Goal: Check status: Check status

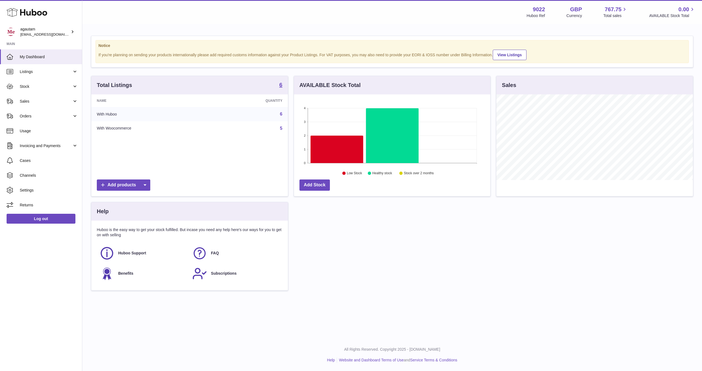
scroll to position [86, 196]
click at [71, 103] on span "Sales" at bounding box center [46, 101] width 52 height 5
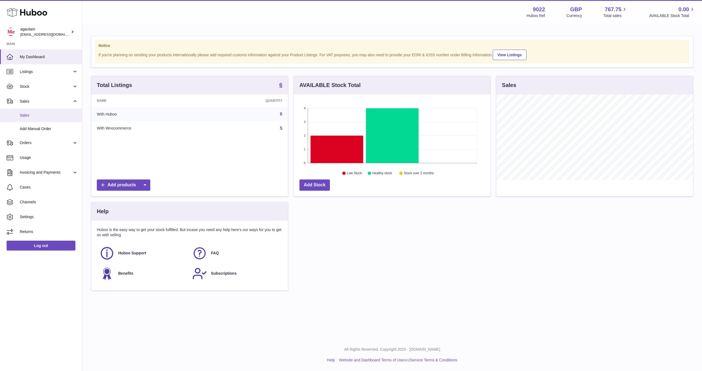
click at [31, 115] on span "Sales" at bounding box center [49, 115] width 58 height 5
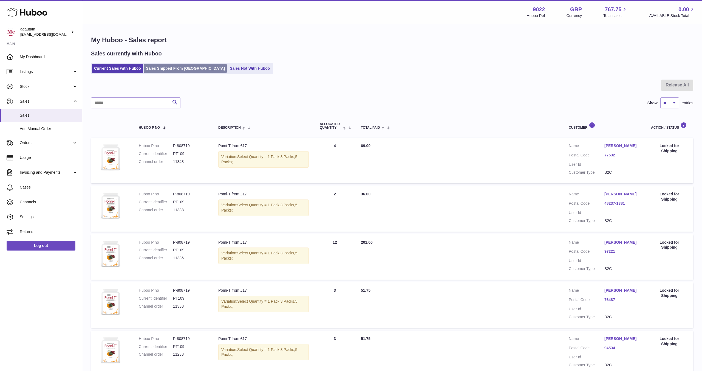
click at [178, 67] on link "Sales Shipped From [GEOGRAPHIC_DATA]" at bounding box center [185, 68] width 83 height 9
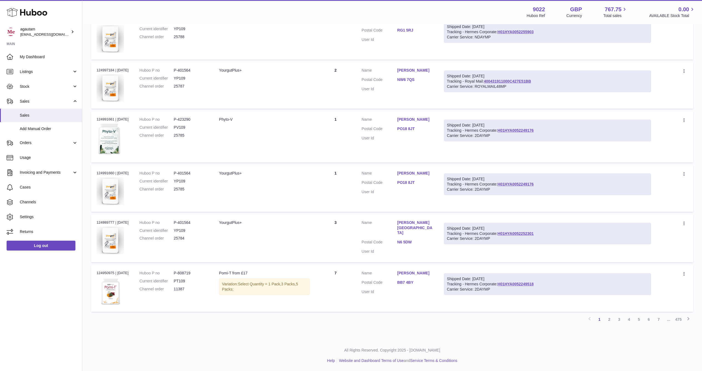
scroll to position [323, 0]
click at [610, 318] on link "2" at bounding box center [610, 319] width 10 height 10
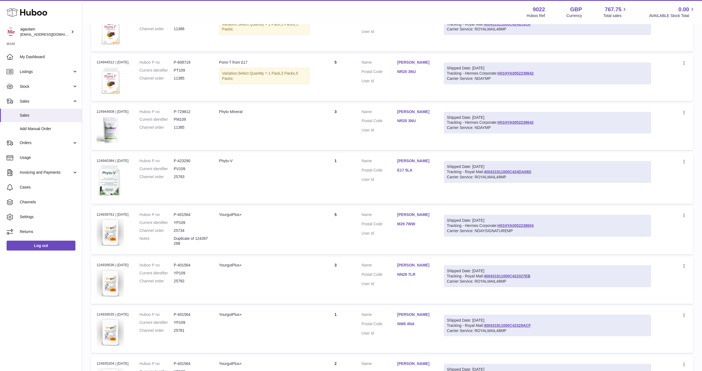
scroll to position [130, 0]
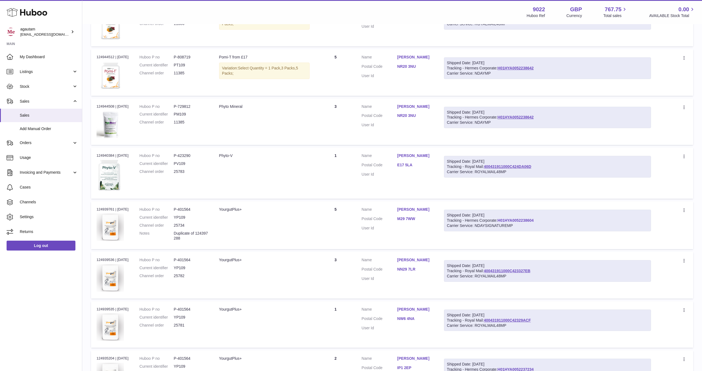
click at [534, 220] on link "H01HYA0052238604" at bounding box center [516, 220] width 36 height 4
